Goal: Task Accomplishment & Management: Use online tool/utility

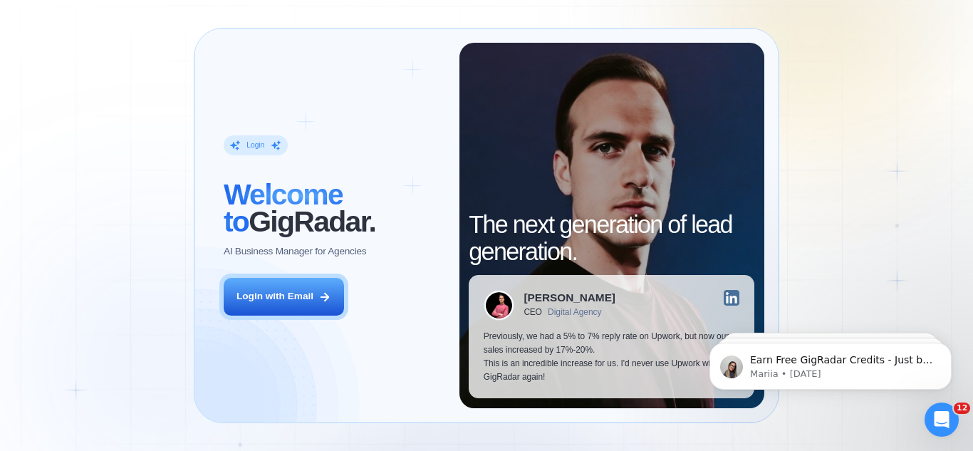
click at [279, 306] on button "Login with Email" at bounding box center [284, 297] width 120 height 38
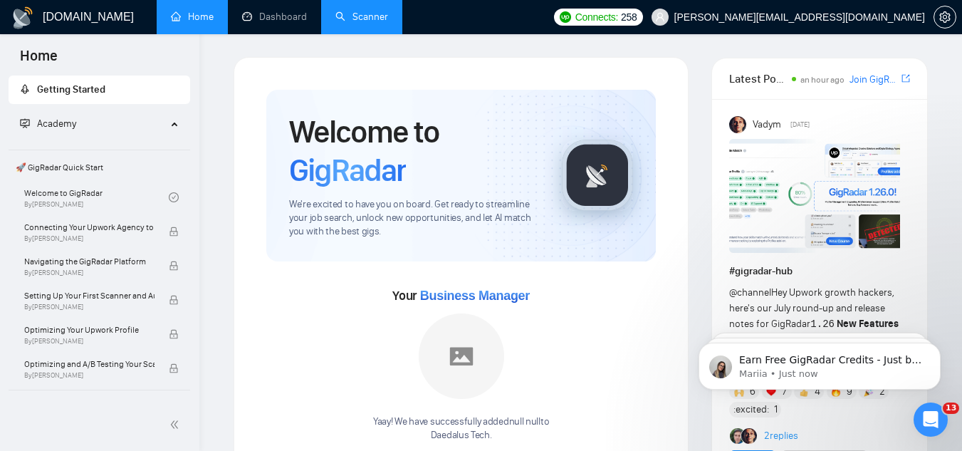
click at [353, 19] on link "Scanner" at bounding box center [361, 17] width 53 height 12
